Goal: Task Accomplishment & Management: Use online tool/utility

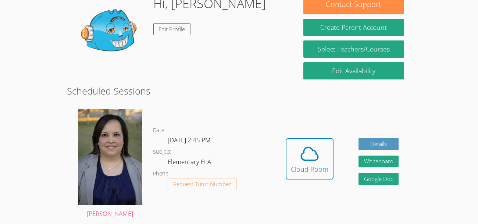
scroll to position [126, 0]
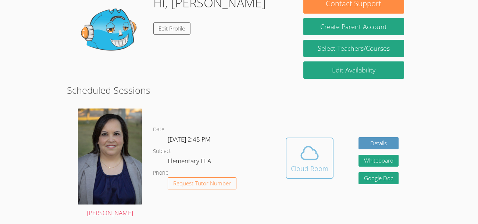
click at [328, 169] on button "Cloud Room" at bounding box center [310, 158] width 48 height 41
click at [313, 160] on icon at bounding box center [309, 153] width 21 height 21
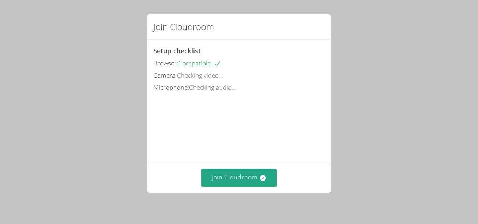
click at [260, 165] on div "Join Cloudroom" at bounding box center [238, 178] width 183 height 30
click at [254, 176] on button "Join Cloudroom" at bounding box center [238, 178] width 75 height 18
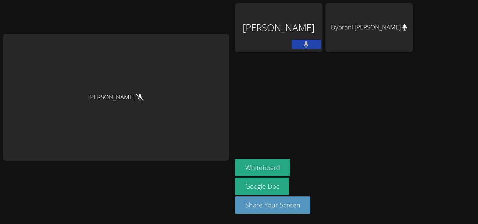
click at [430, 185] on div "[PERSON_NAME] [PERSON_NAME] Dybrani [PERSON_NAME] Whiteboard Google Doc Share Y…" at bounding box center [239, 112] width 478 height 224
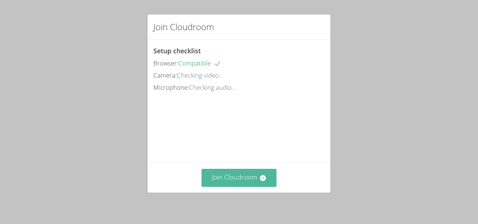
click at [247, 179] on button "Join Cloudroom" at bounding box center [238, 178] width 75 height 18
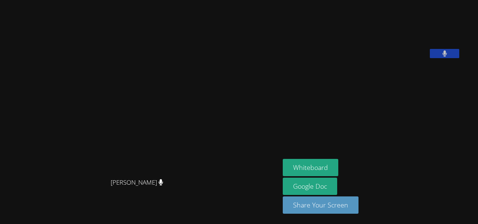
click at [459, 58] on button at bounding box center [444, 53] width 29 height 9
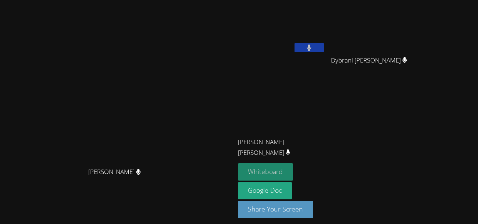
click at [293, 168] on button "Whiteboard" at bounding box center [266, 171] width 56 height 17
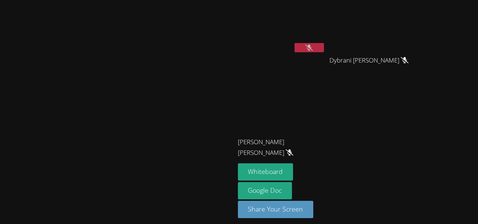
click at [324, 43] on button at bounding box center [308, 47] width 29 height 9
click at [313, 50] on icon at bounding box center [309, 47] width 8 height 6
click at [311, 49] on icon at bounding box center [309, 47] width 4 height 6
click at [324, 49] on button at bounding box center [308, 47] width 29 height 9
